Goal: Information Seeking & Learning: Learn about a topic

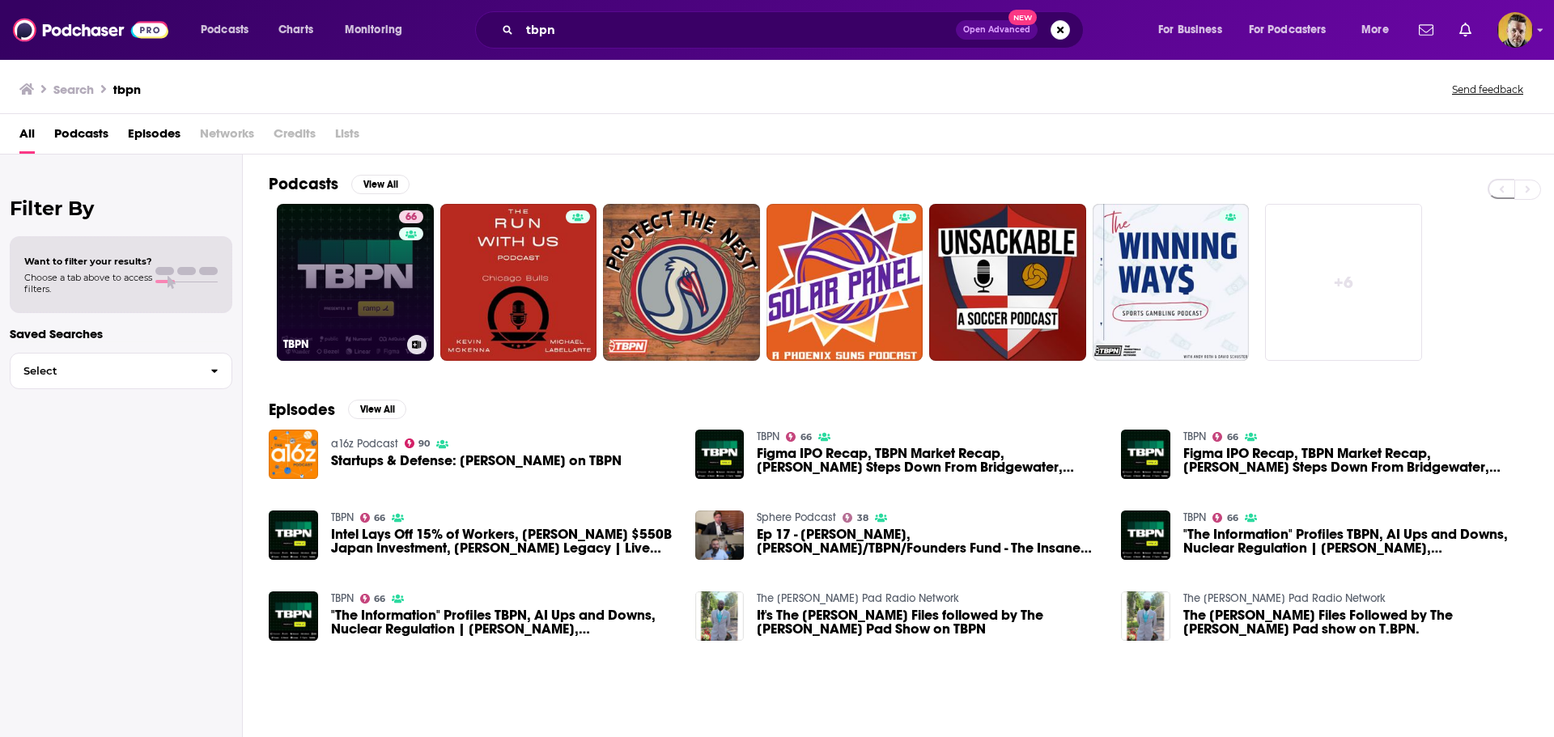
click at [317, 261] on link "66 TBPN" at bounding box center [355, 282] width 157 height 157
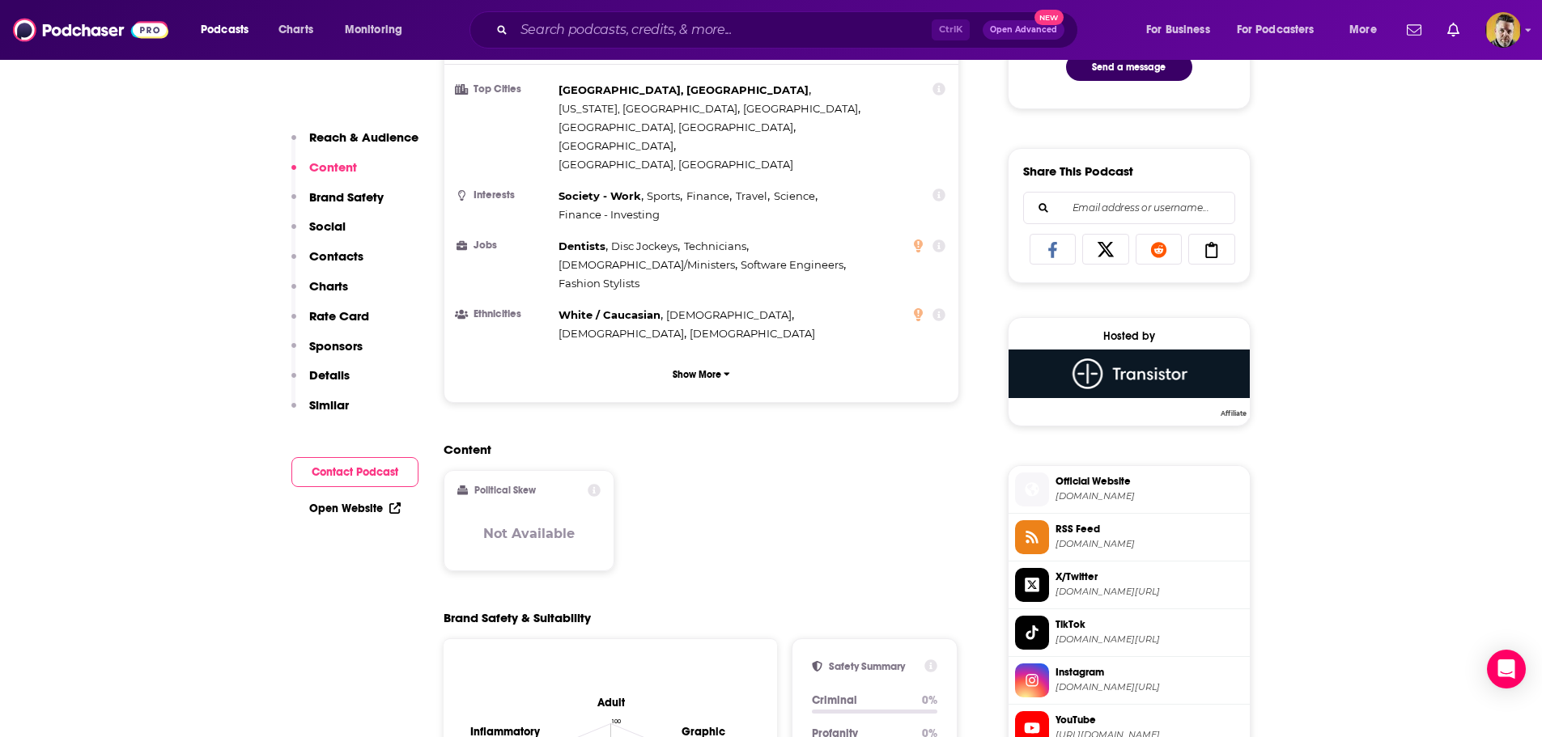
scroll to position [890, 0]
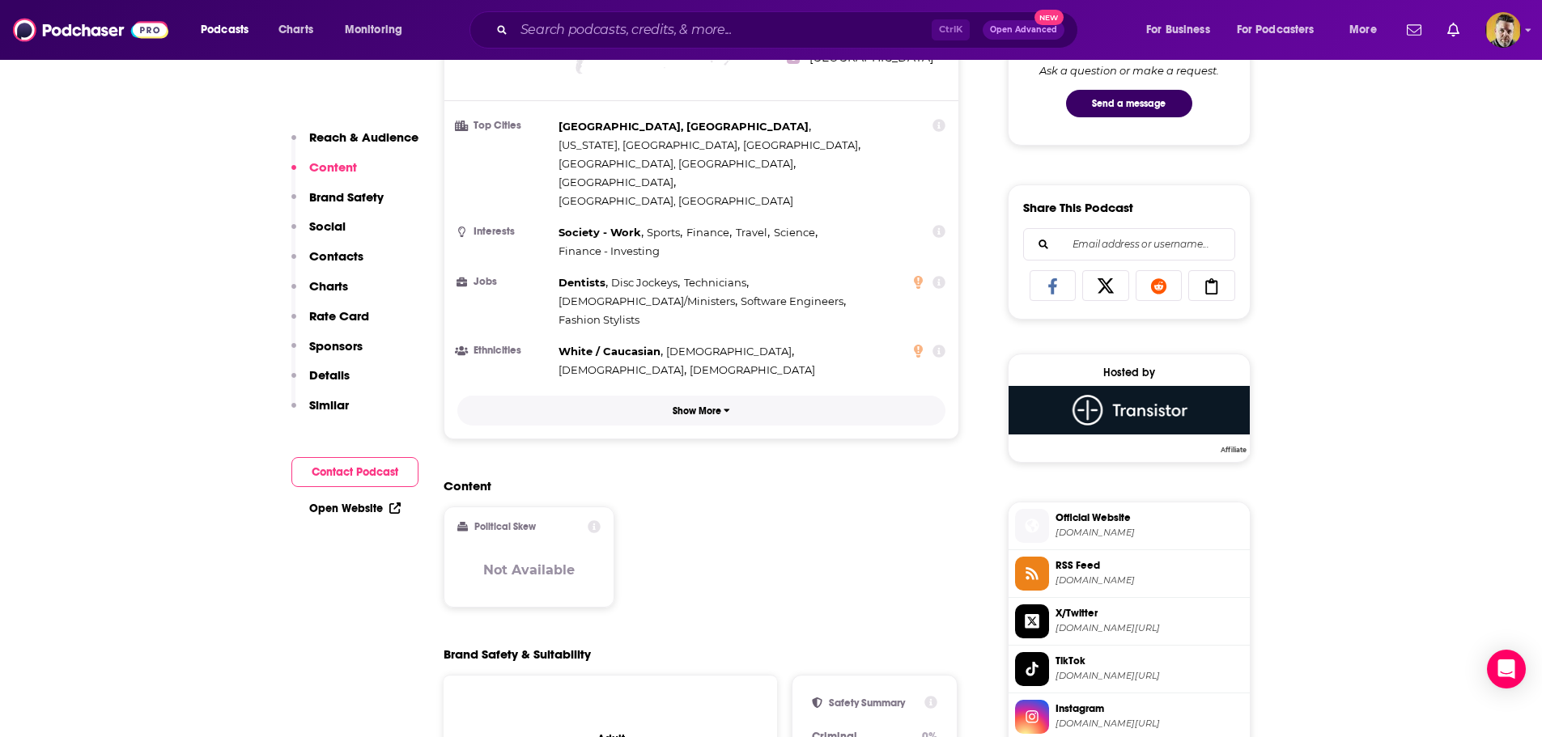
click at [713, 406] on p "Show More" at bounding box center [697, 411] width 49 height 11
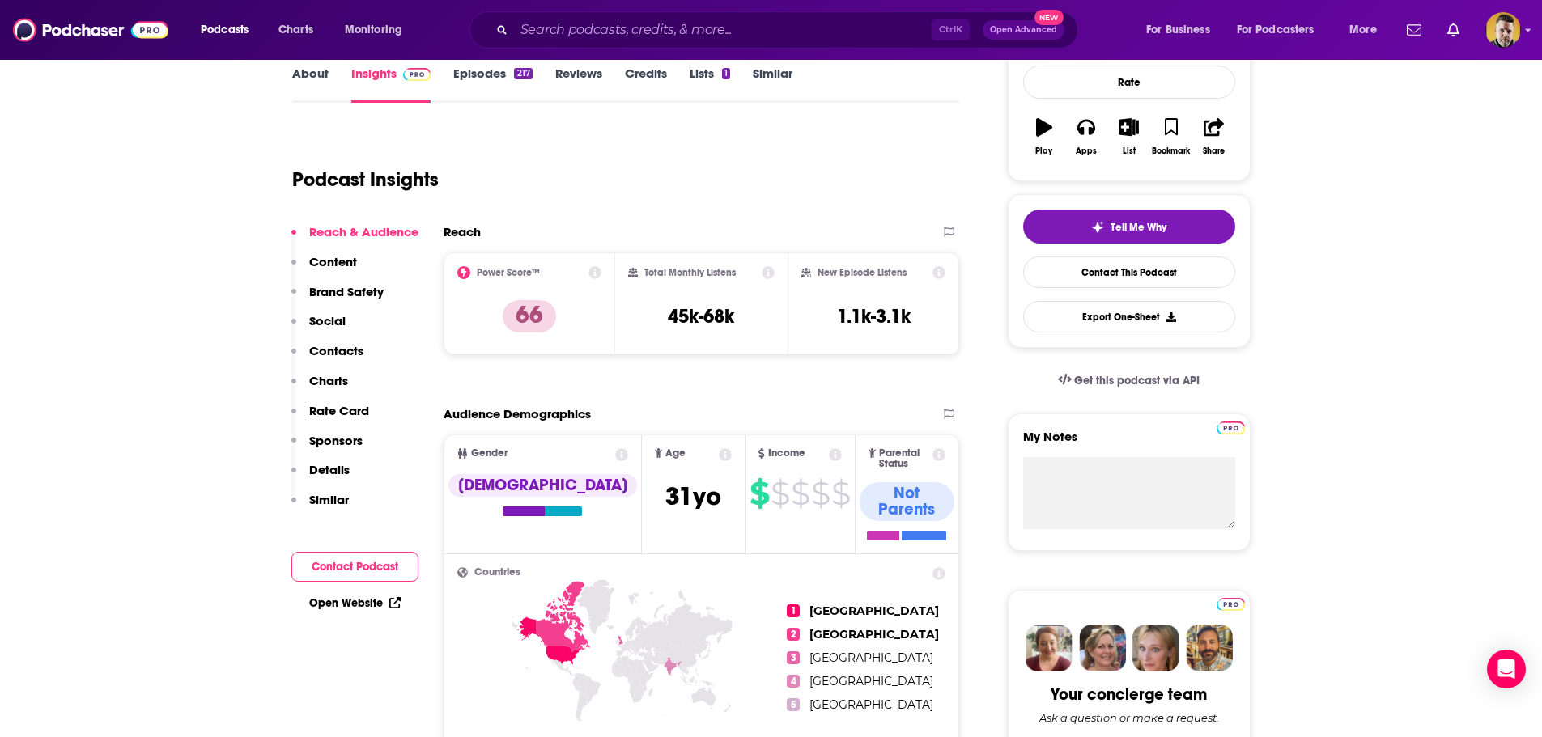
scroll to position [0, 0]
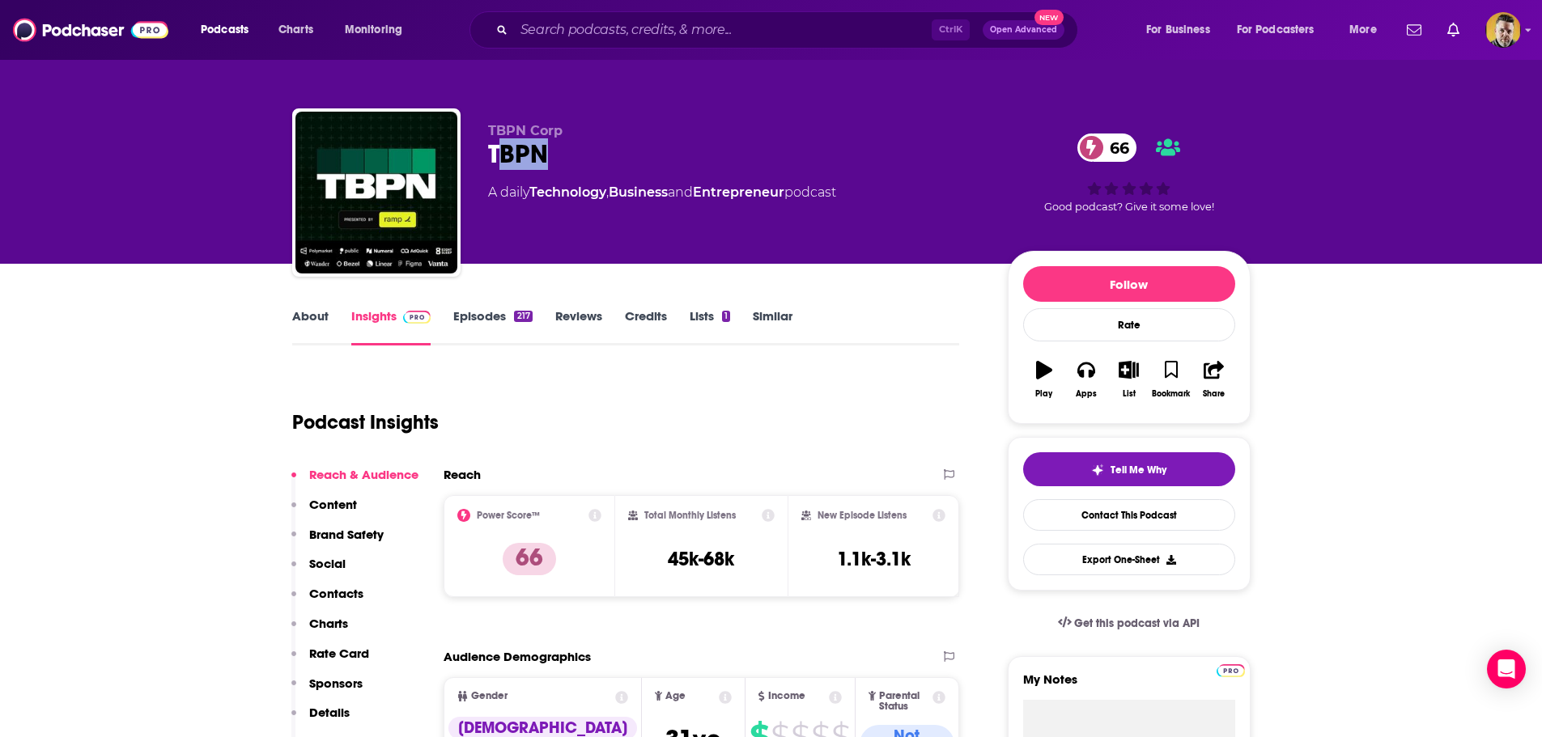
drag, startPoint x: 565, startPoint y: 142, endPoint x: 495, endPoint y: 154, distance: 70.7
click at [495, 154] on div "TBPN 66" at bounding box center [735, 154] width 494 height 32
drag, startPoint x: 485, startPoint y: 155, endPoint x: 545, endPoint y: 155, distance: 59.9
click at [545, 155] on div "TBPN Corp TBPN 66 A daily Technology , Business and Entrepreneur podcast 66 Goo…" at bounding box center [771, 195] width 958 height 175
copy h2 "TBPN"
